Goal: Information Seeking & Learning: Learn about a topic

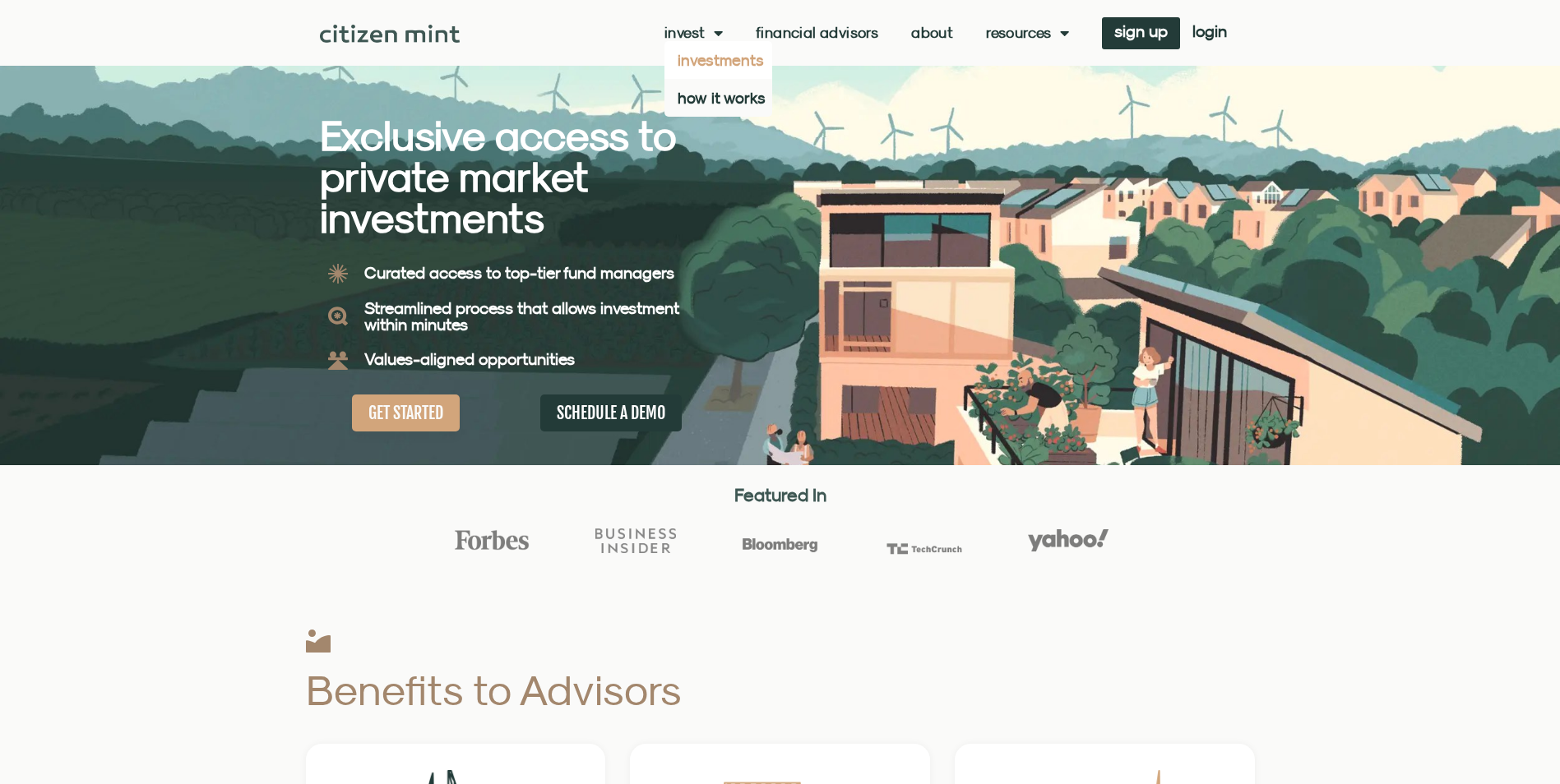
click at [710, 57] on link "investments" at bounding box center [718, 59] width 108 height 38
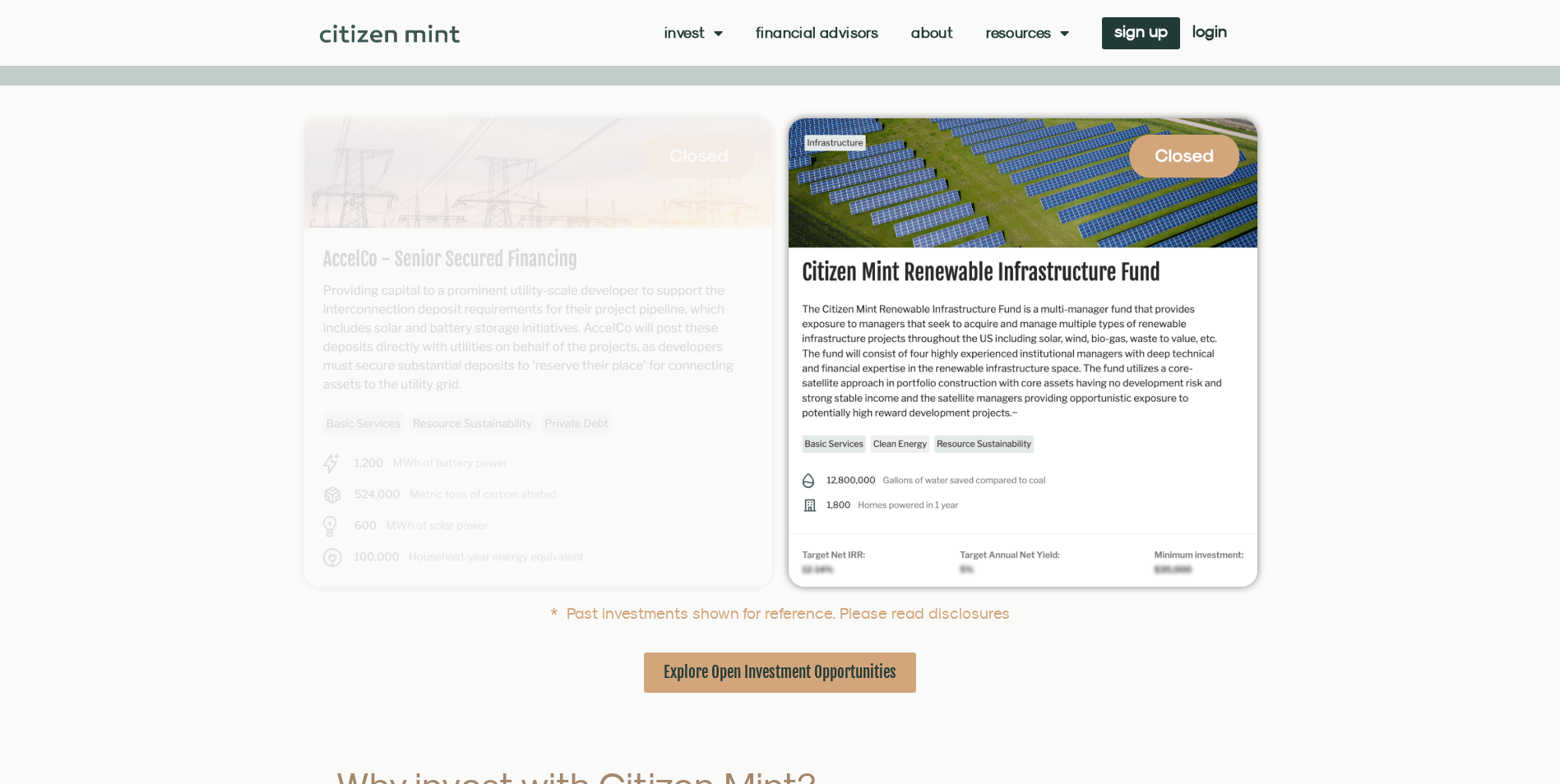
scroll to position [411, 0]
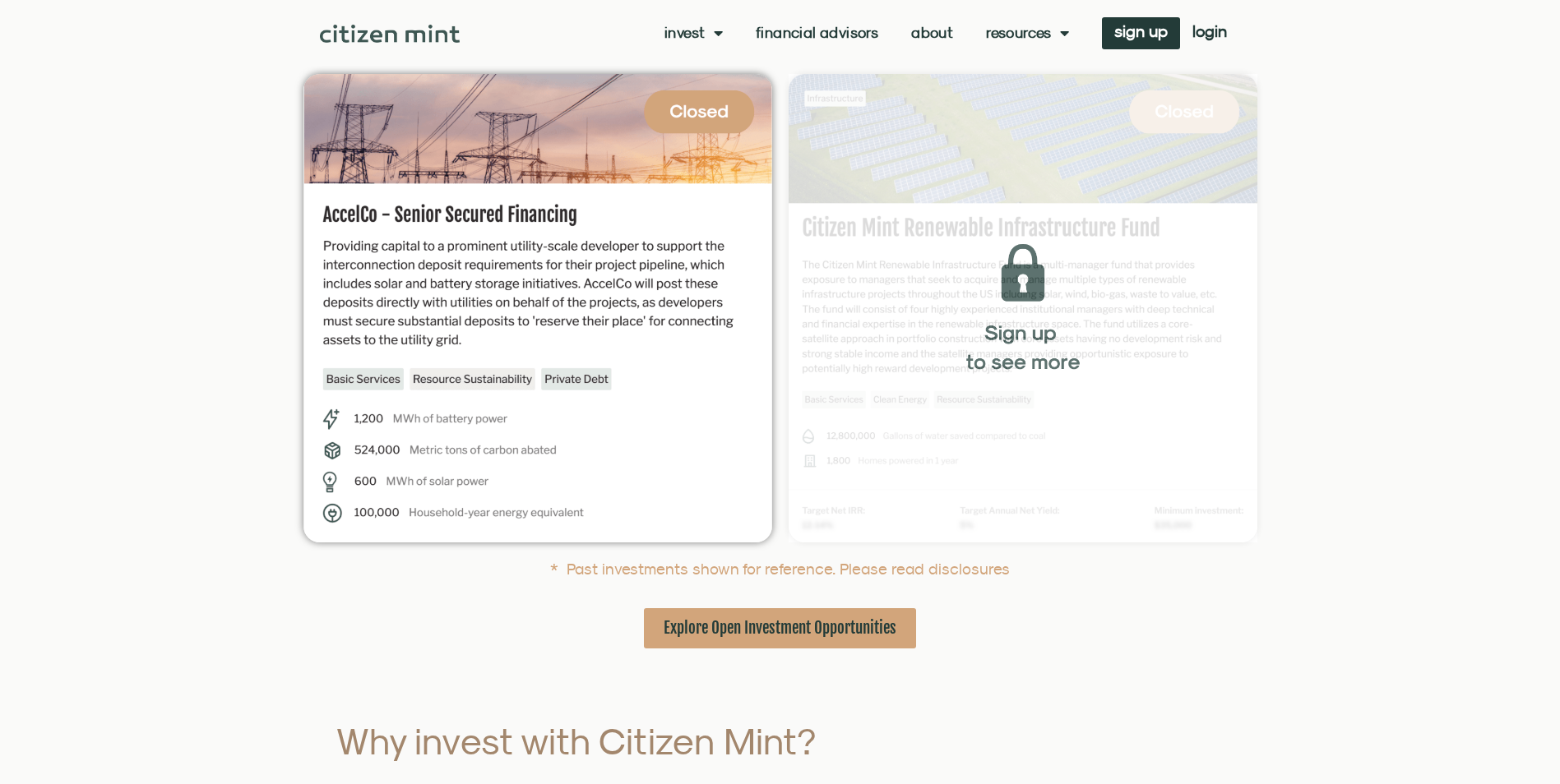
click at [910, 250] on img at bounding box center [1023, 308] width 469 height 468
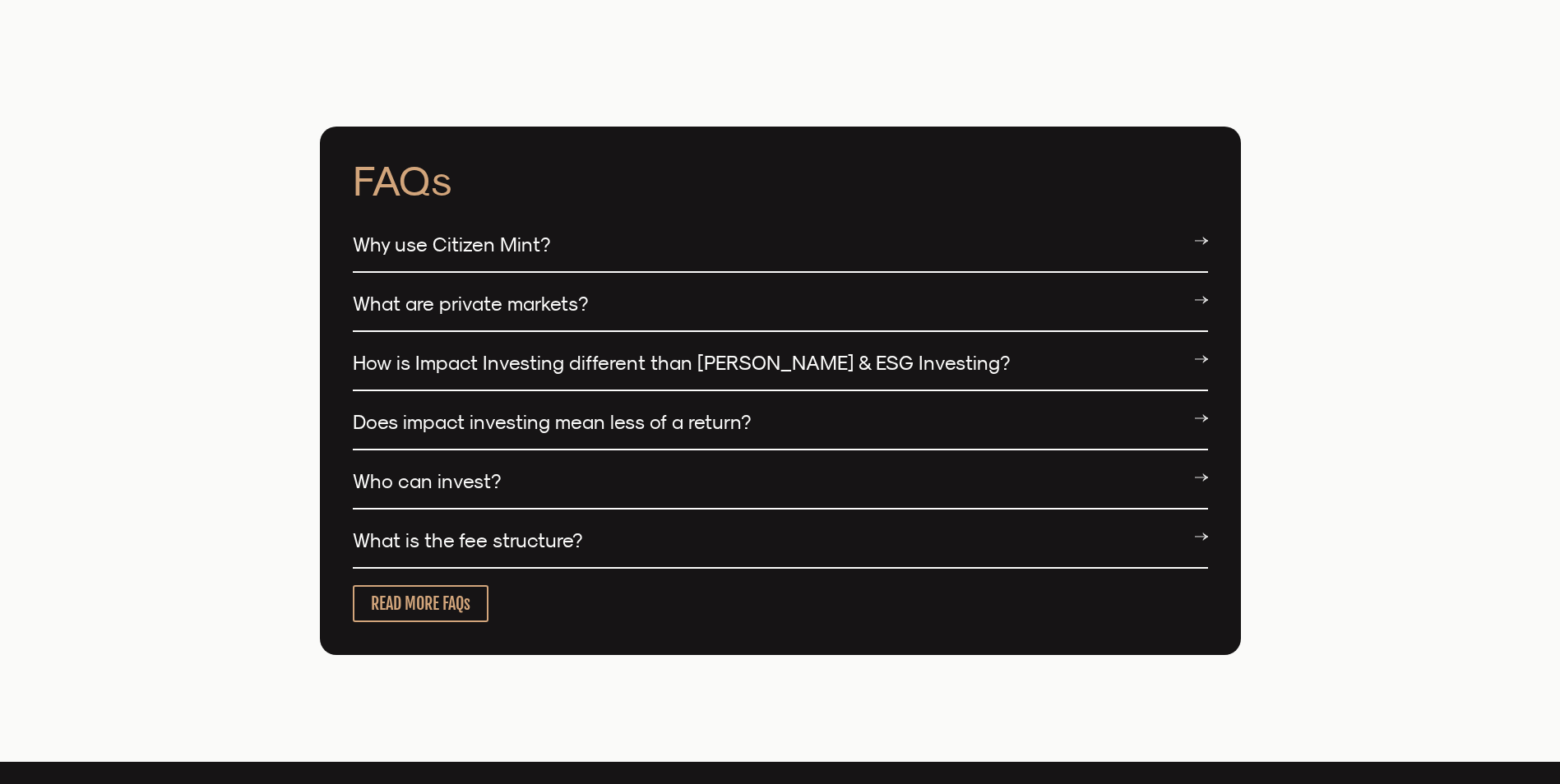
scroll to position [4028, 0]
